Goal: Information Seeking & Learning: Find specific fact

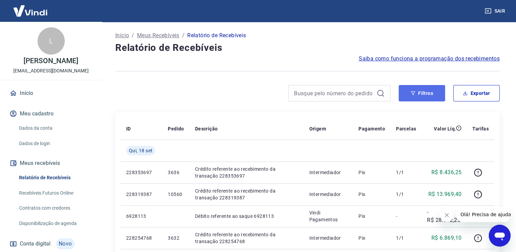
click at [415, 95] on icon "button" at bounding box center [413, 93] width 5 height 5
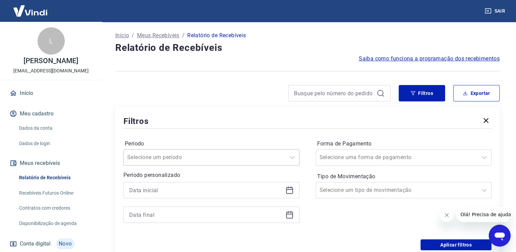
click at [228, 151] on div "Selecione um período" at bounding box center [212, 157] width 176 height 16
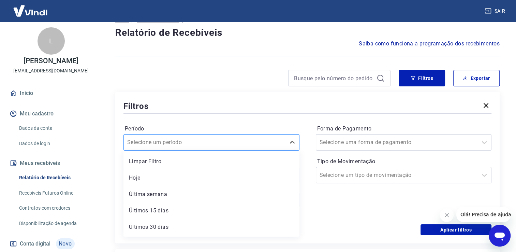
scroll to position [16, 0]
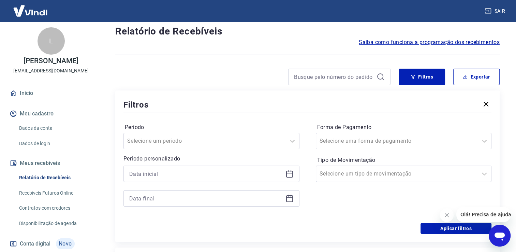
click at [196, 113] on div at bounding box center [308, 112] width 368 height 3
drag, startPoint x: 291, startPoint y: 178, endPoint x: 287, endPoint y: 174, distance: 6.0
click at [291, 178] on div at bounding box center [212, 174] width 176 height 16
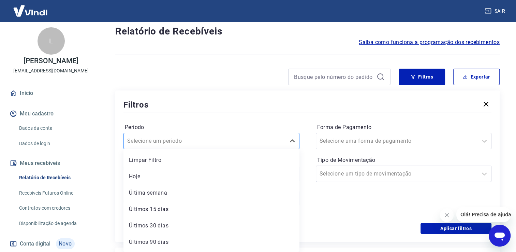
click at [214, 134] on div "Selecione um período" at bounding box center [212, 141] width 176 height 16
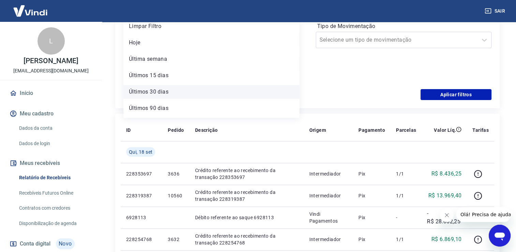
scroll to position [15, 0]
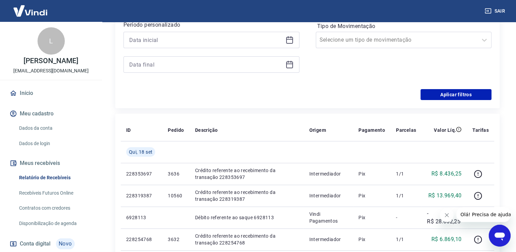
click at [338, 89] on div "Aplicar filtros" at bounding box center [308, 94] width 368 height 11
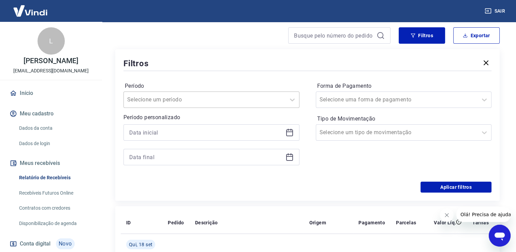
scroll to position [48, 0]
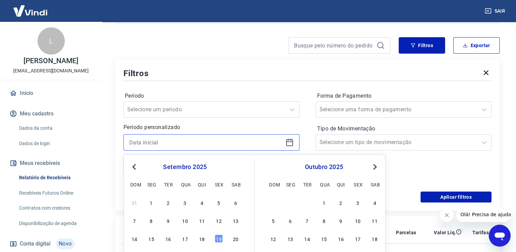
click at [240, 144] on input at bounding box center [206, 142] width 154 height 10
click at [202, 240] on div "18" at bounding box center [202, 238] width 8 height 8
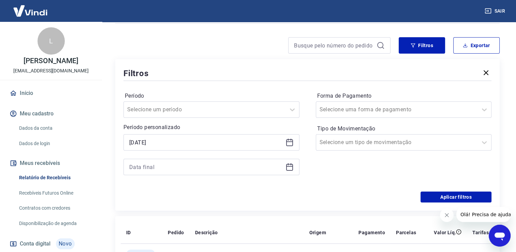
type input "[DATE]"
click at [257, 161] on div at bounding box center [212, 167] width 176 height 16
click at [258, 172] on div at bounding box center [212, 167] width 176 height 16
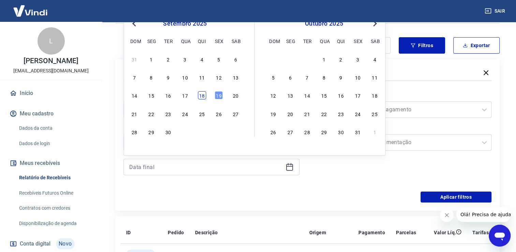
click at [205, 98] on div "18" at bounding box center [202, 95] width 8 height 8
type input "[DATE]"
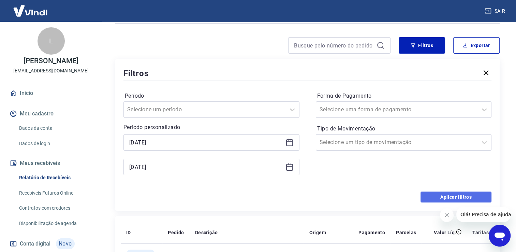
click at [449, 195] on button "Aplicar filtros" at bounding box center [456, 196] width 71 height 11
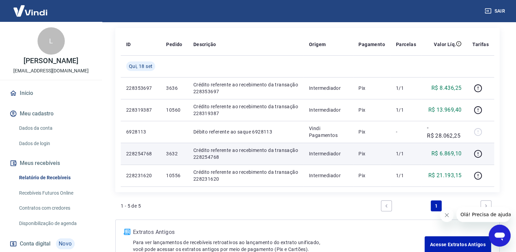
scroll to position [96, 0]
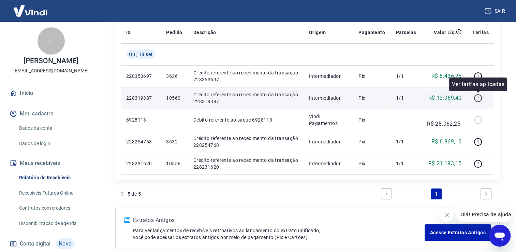
click at [477, 101] on icon "button" at bounding box center [478, 98] width 9 height 9
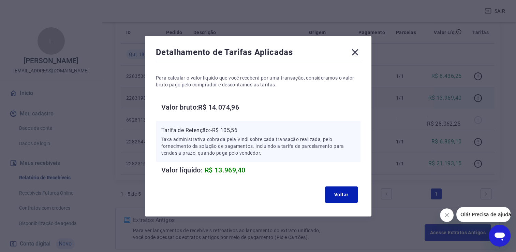
click at [358, 51] on icon at bounding box center [355, 52] width 6 height 6
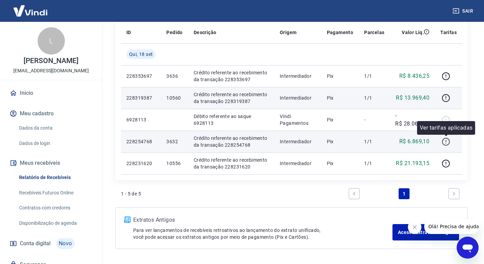
click at [441, 142] on button "button" at bounding box center [445, 141] width 11 height 11
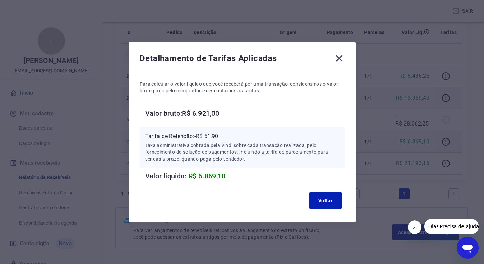
click at [341, 58] on icon at bounding box center [339, 58] width 6 height 6
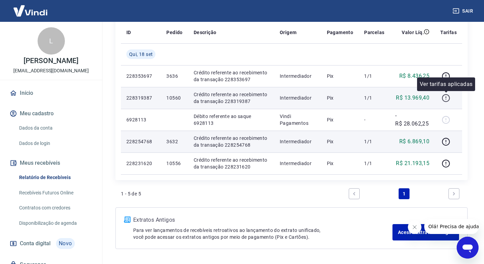
click at [444, 97] on icon "button" at bounding box center [445, 98] width 9 height 9
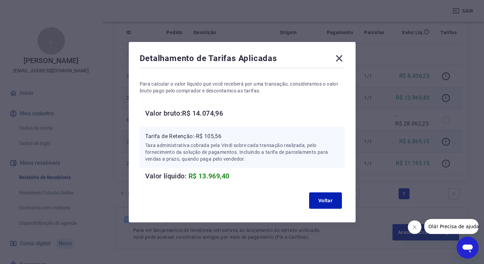
click at [338, 55] on icon at bounding box center [338, 58] width 11 height 11
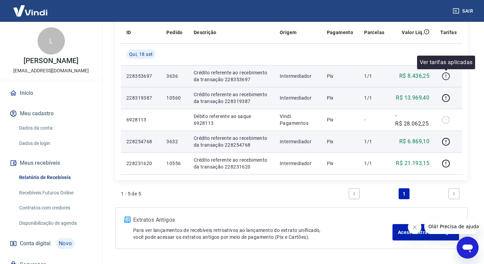
click at [449, 79] on icon "button" at bounding box center [445, 76] width 9 height 9
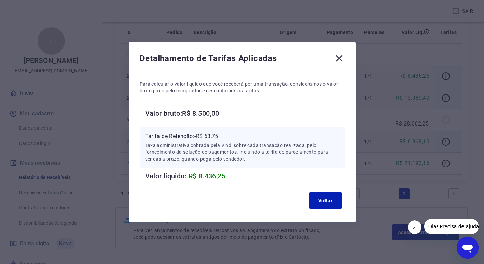
click at [342, 56] on icon at bounding box center [339, 58] width 6 height 6
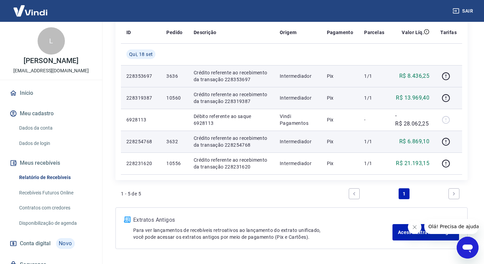
click at [30, 101] on link "Início" at bounding box center [51, 93] width 86 height 15
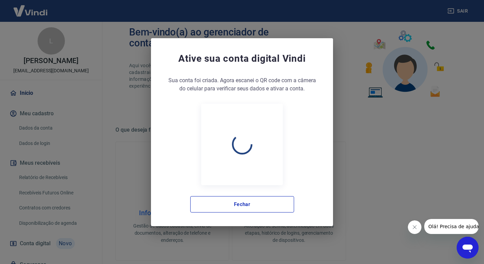
scroll to position [323, 0]
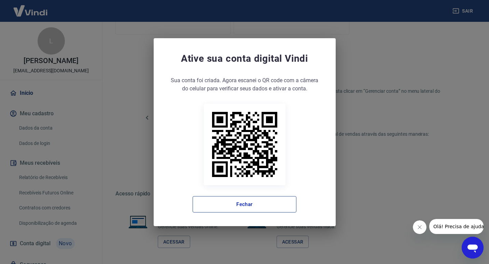
click at [243, 207] on button "Fechar" at bounding box center [245, 204] width 104 height 16
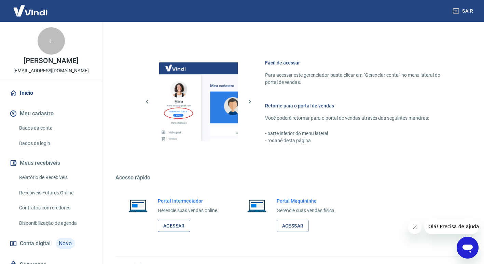
scroll to position [352, 0]
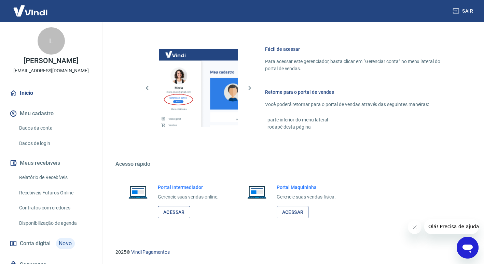
click at [172, 210] on link "Acessar" at bounding box center [174, 212] width 32 height 13
click at [40, 184] on link "Relatório de Recebíveis" at bounding box center [54, 178] width 77 height 14
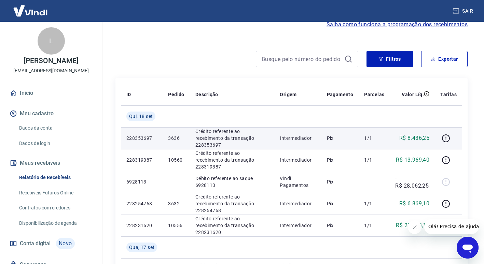
scroll to position [68, 0]
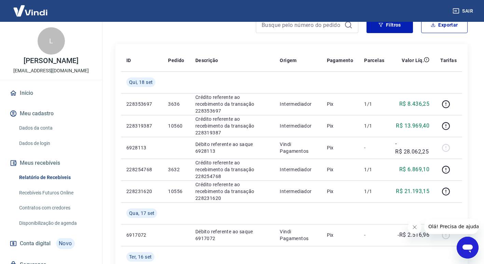
click at [468, 246] on icon "Abrir janela de mensagens" at bounding box center [467, 249] width 10 height 8
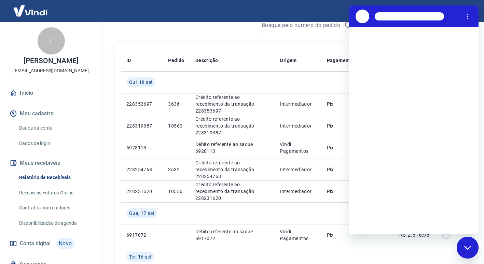
scroll to position [0, 0]
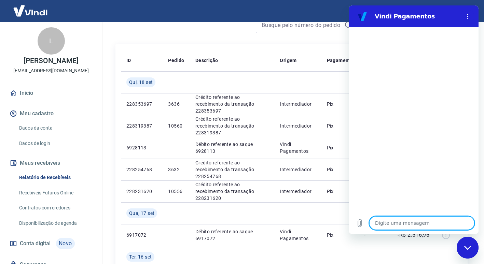
type textarea "i"
type textarea "x"
type textarea "O"
type textarea "x"
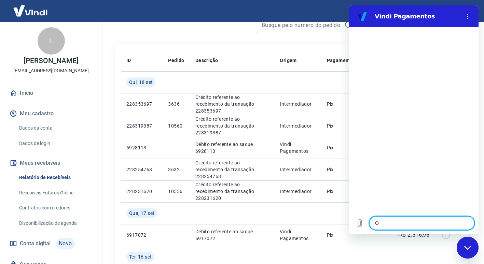
type textarea "Oi"
type textarea "x"
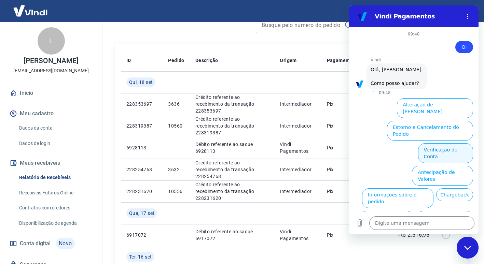
click at [427, 145] on button "Verificação de Conta" at bounding box center [445, 153] width 55 height 20
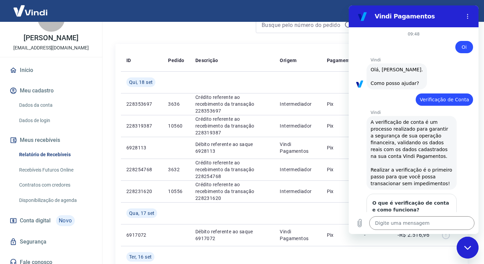
scroll to position [36, 0]
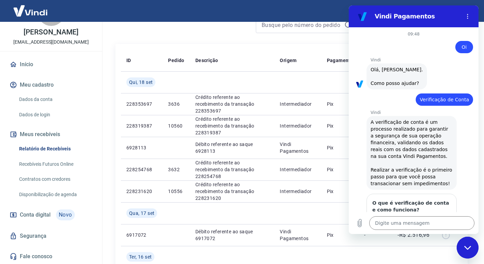
click at [46, 252] on link "Fale conosco" at bounding box center [51, 256] width 86 height 15
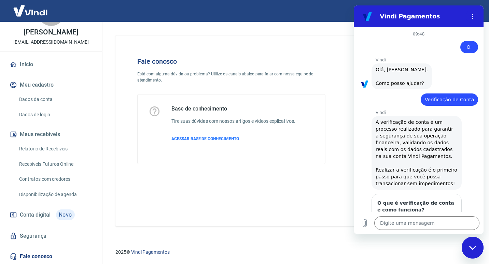
click at [327, 28] on div "Fale conosco Está com alguma dúvida ou problema? Utilize os canais abaixo para …" at bounding box center [293, 128] width 373 height 213
drag, startPoint x: 395, startPoint y: 14, endPoint x: 404, endPoint y: 22, distance: 11.8
click at [396, 14] on h2 "Vindi Pagamentos" at bounding box center [421, 16] width 83 height 8
click at [486, 27] on div "Fale conosco Está com alguma dúvida ou problema? Utilize os canais abaixo para …" at bounding box center [294, 128] width 390 height 213
click at [475, 246] on icon "Fechar janela de mensagens" at bounding box center [472, 248] width 7 height 4
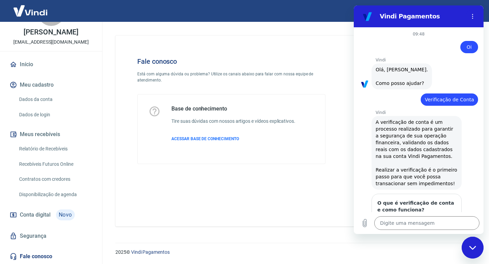
type textarea "x"
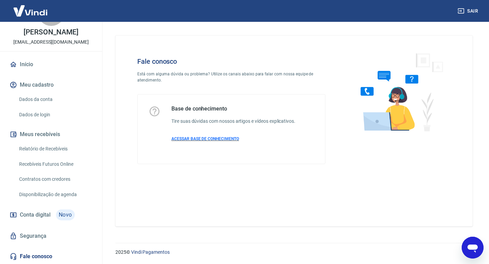
click at [198, 137] on span "ACESSAR BASE DE CONHECIMENTO" at bounding box center [205, 139] width 68 height 5
